Goal: Find specific page/section: Find specific page/section

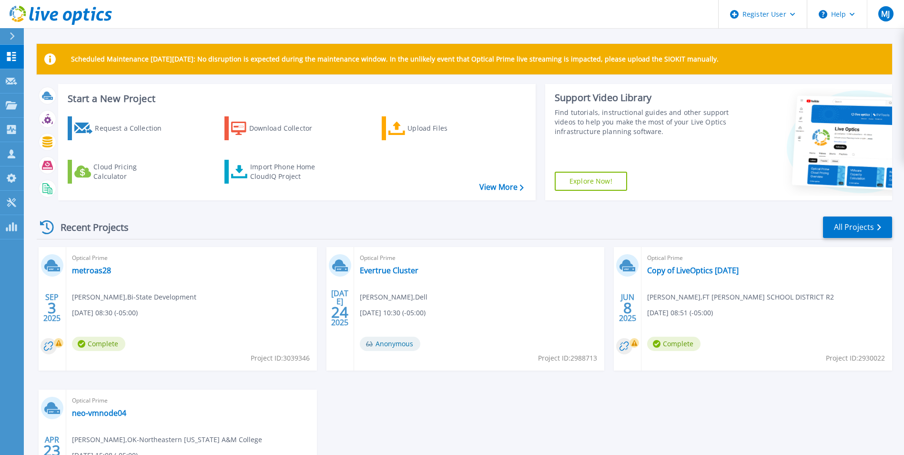
click at [16, 34] on div at bounding box center [16, 36] width 15 height 16
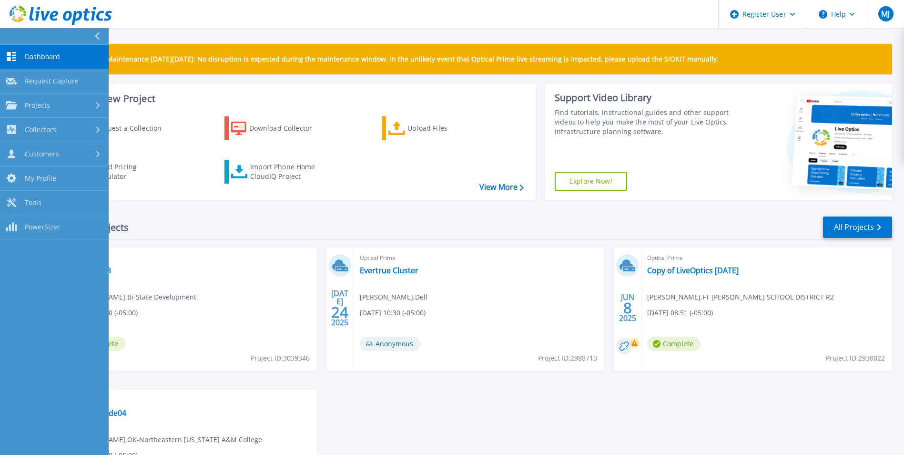
click at [72, 34] on button at bounding box center [54, 36] width 109 height 17
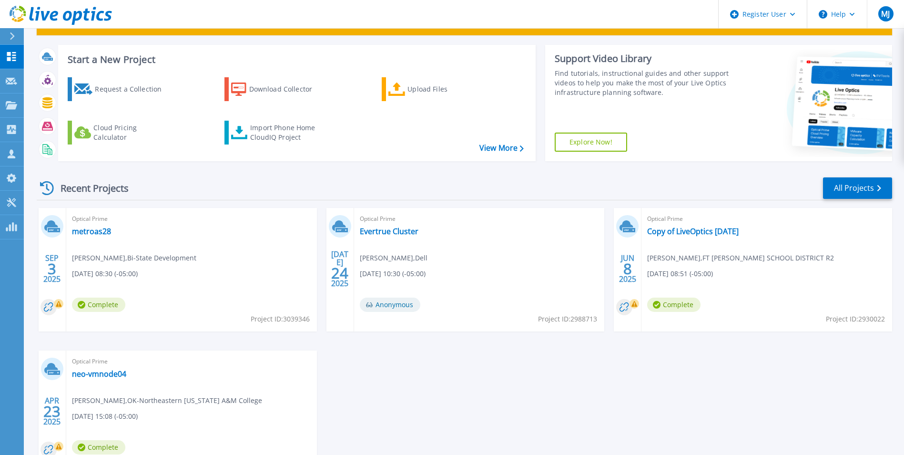
scroll to position [113, 0]
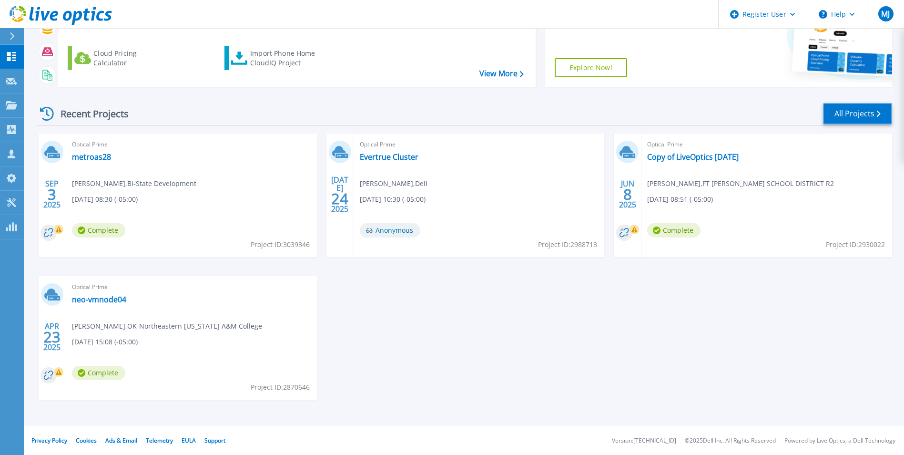
click at [866, 110] on link "All Projects" at bounding box center [857, 113] width 69 height 21
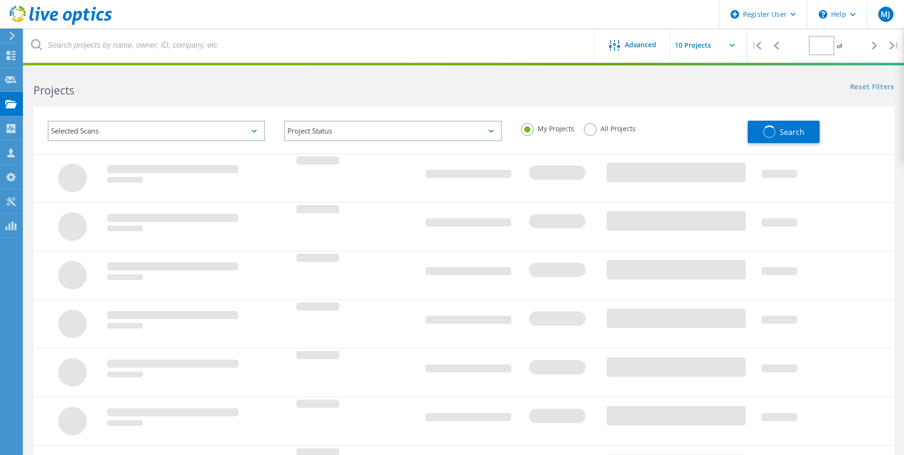
type input "1"
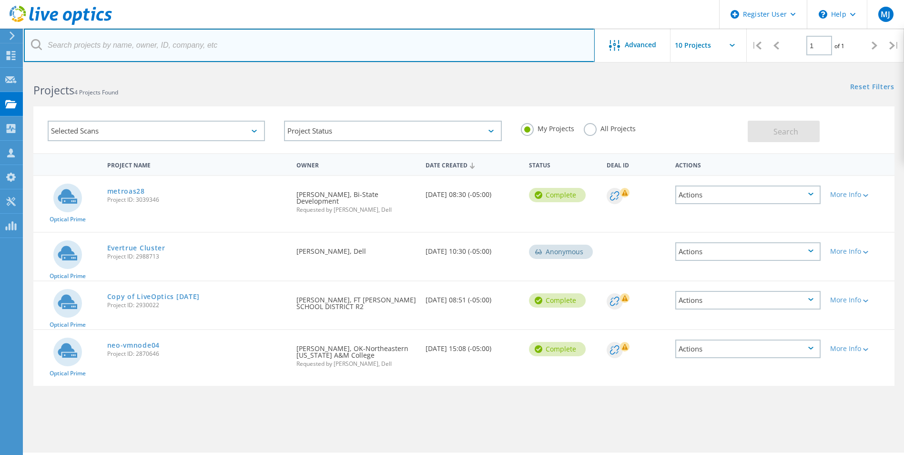
click at [146, 45] on input "text" at bounding box center [309, 45] width 571 height 33
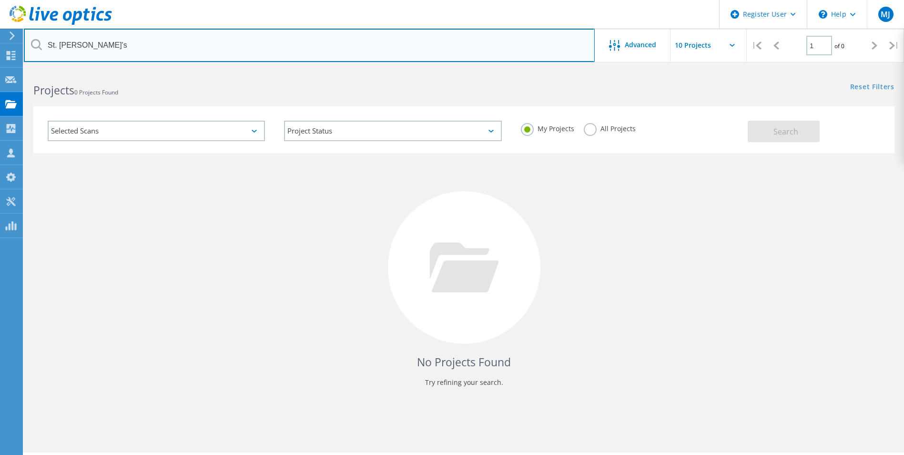
drag, startPoint x: 115, startPoint y: 51, endPoint x: 79, endPoint y: 52, distance: 35.8
click at [79, 52] on input "St. [PERSON_NAME]'s" at bounding box center [309, 45] width 571 height 33
type input "St. Lukes"
drag, startPoint x: 31, startPoint y: 35, endPoint x: 24, endPoint y: 34, distance: 6.7
click at [24, 34] on input "St. Lukes" at bounding box center [309, 45] width 571 height 33
